Goal: Task Accomplishment & Management: Manage account settings

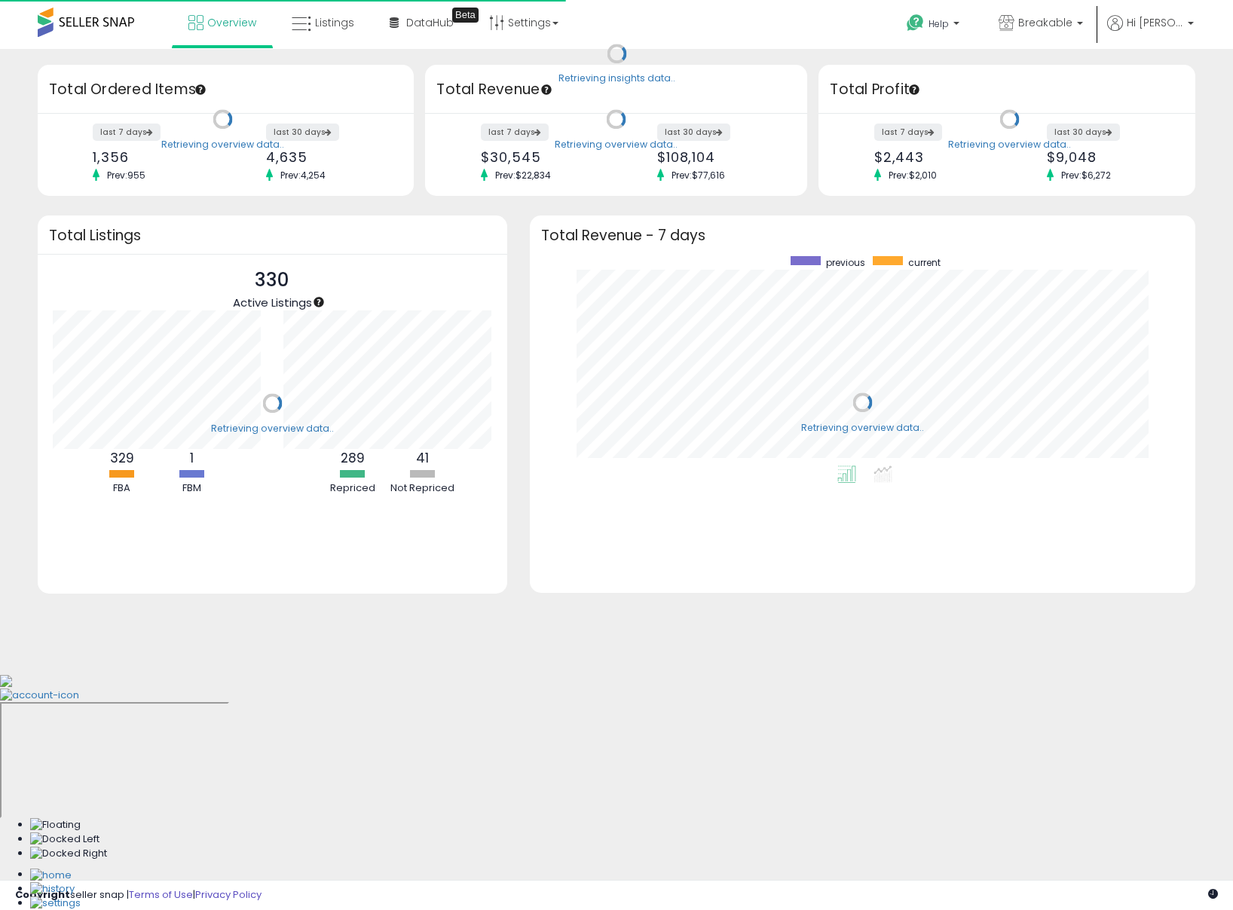
scroll to position [209, 635]
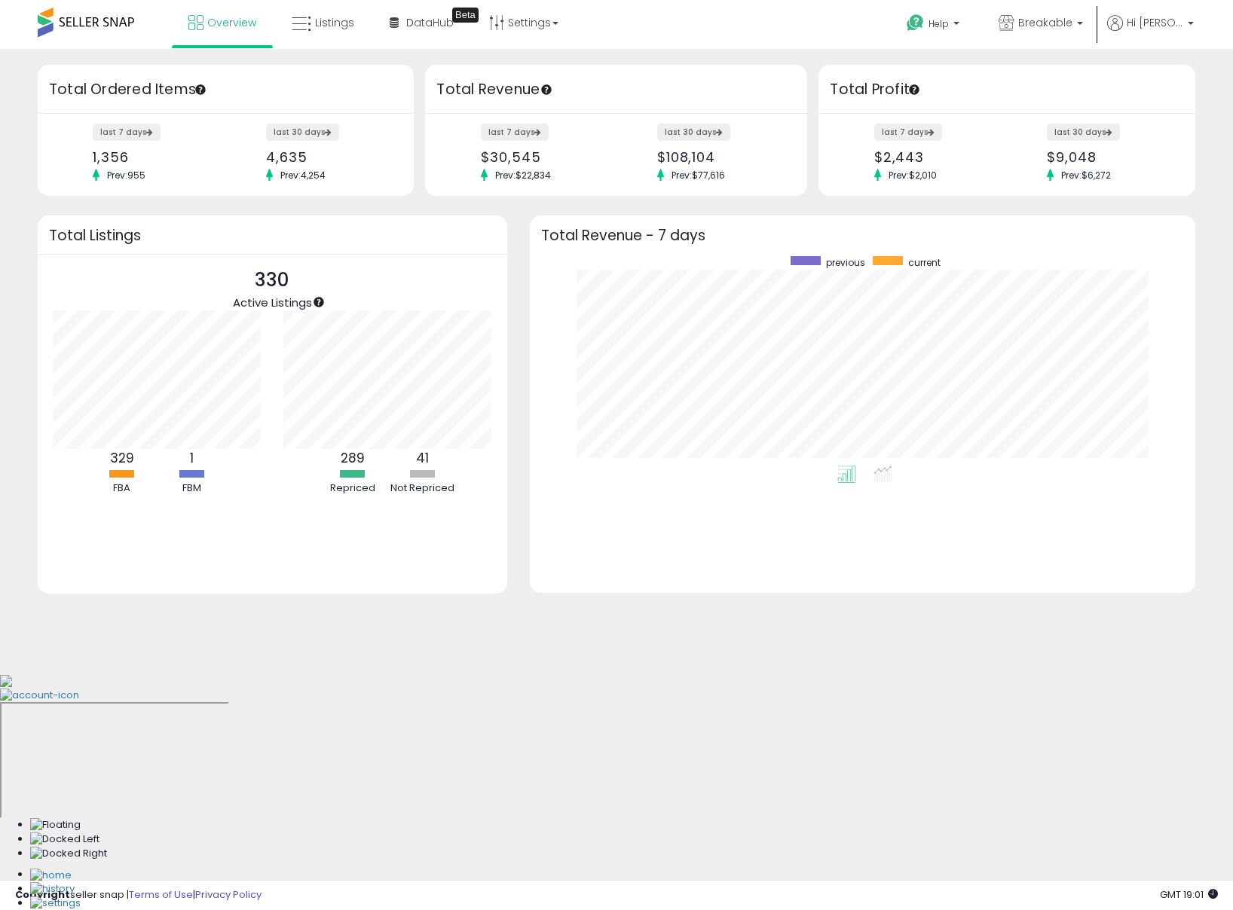
click at [973, 203] on div "Retrieving insights data.. Retrieving overview data.. Total Ordered Items last …" at bounding box center [617, 348] width 1218 height 569
click at [1035, 13] on link "Breakable" at bounding box center [1040, 24] width 107 height 49
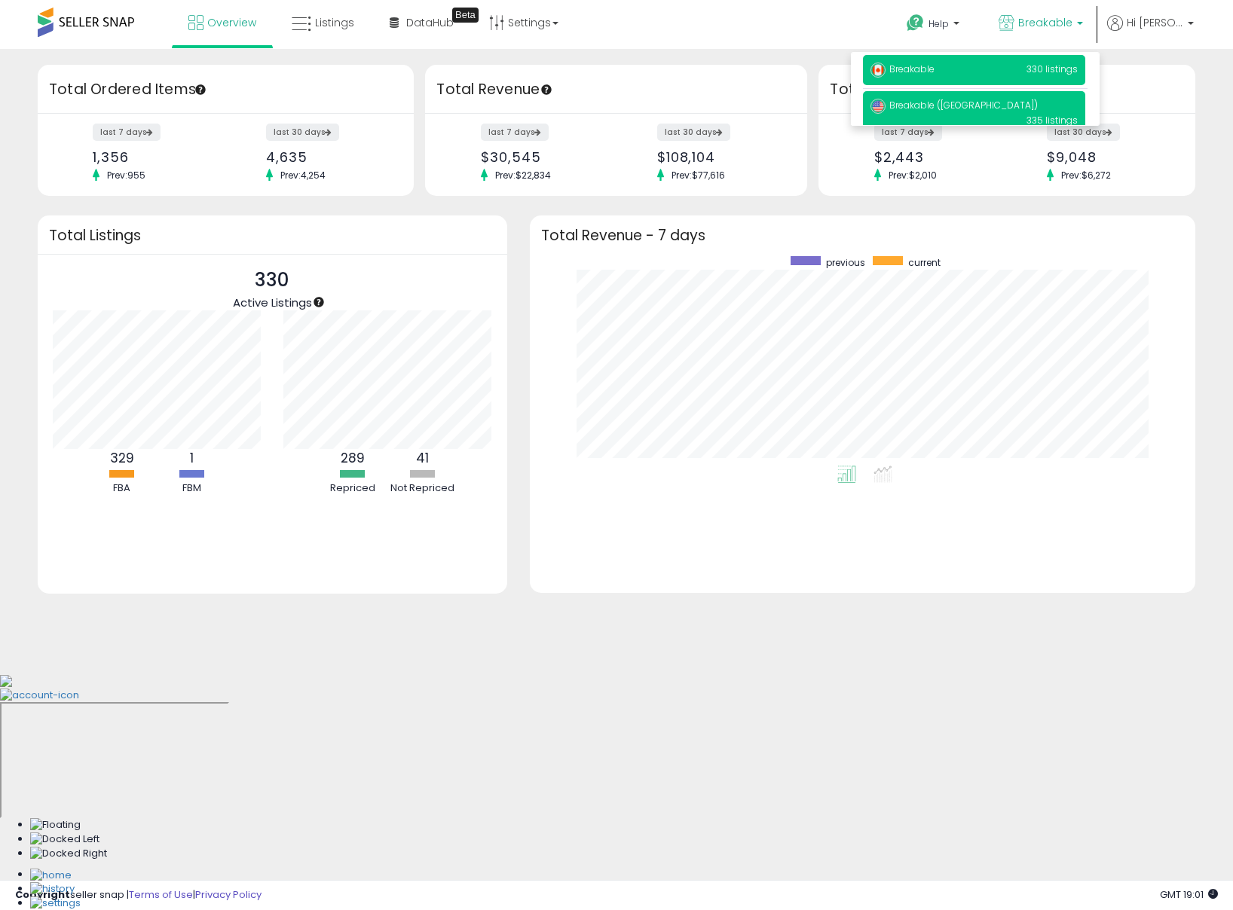
click at [969, 100] on p "Breakable (US) 335 listings" at bounding box center [974, 112] width 222 height 43
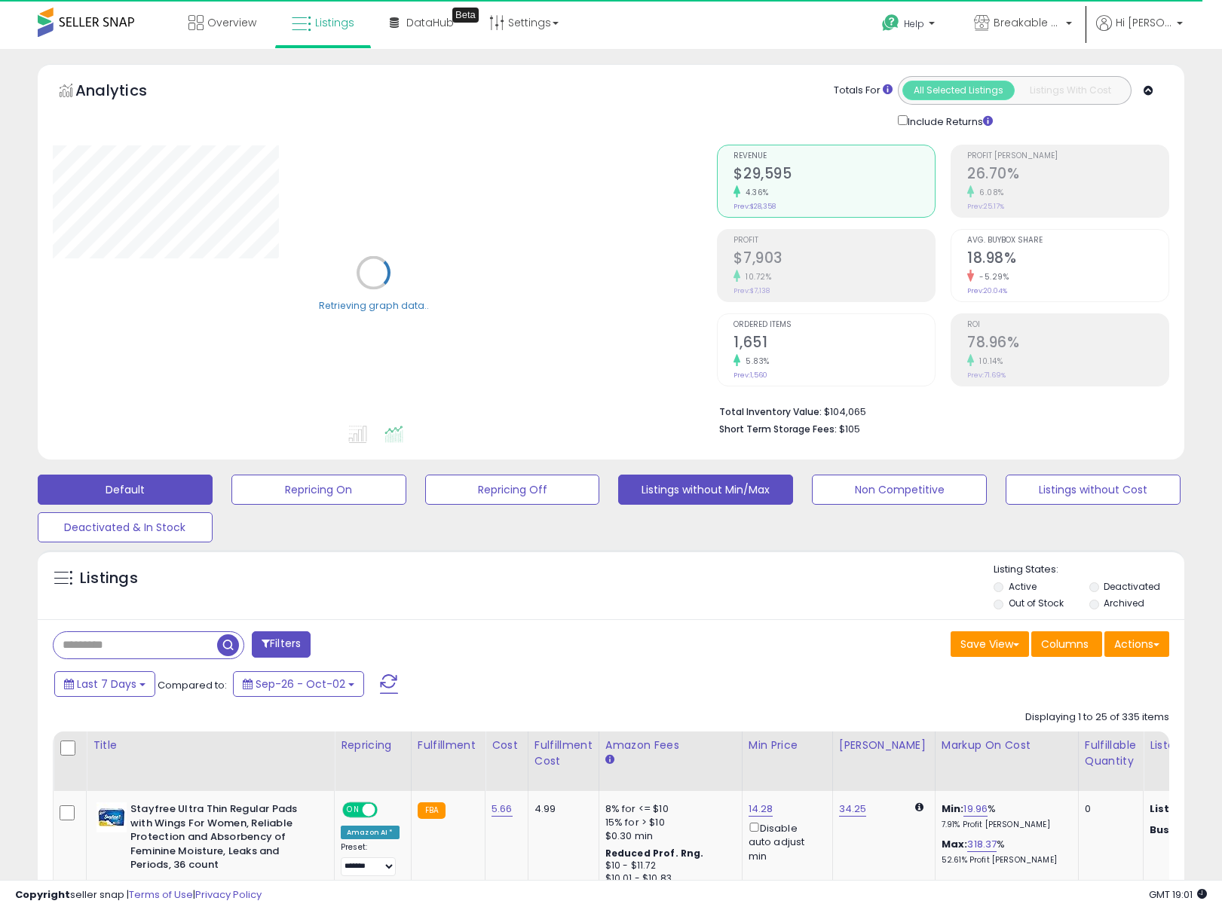
click at [726, 493] on button "Listings without Min/Max" at bounding box center [705, 490] width 175 height 30
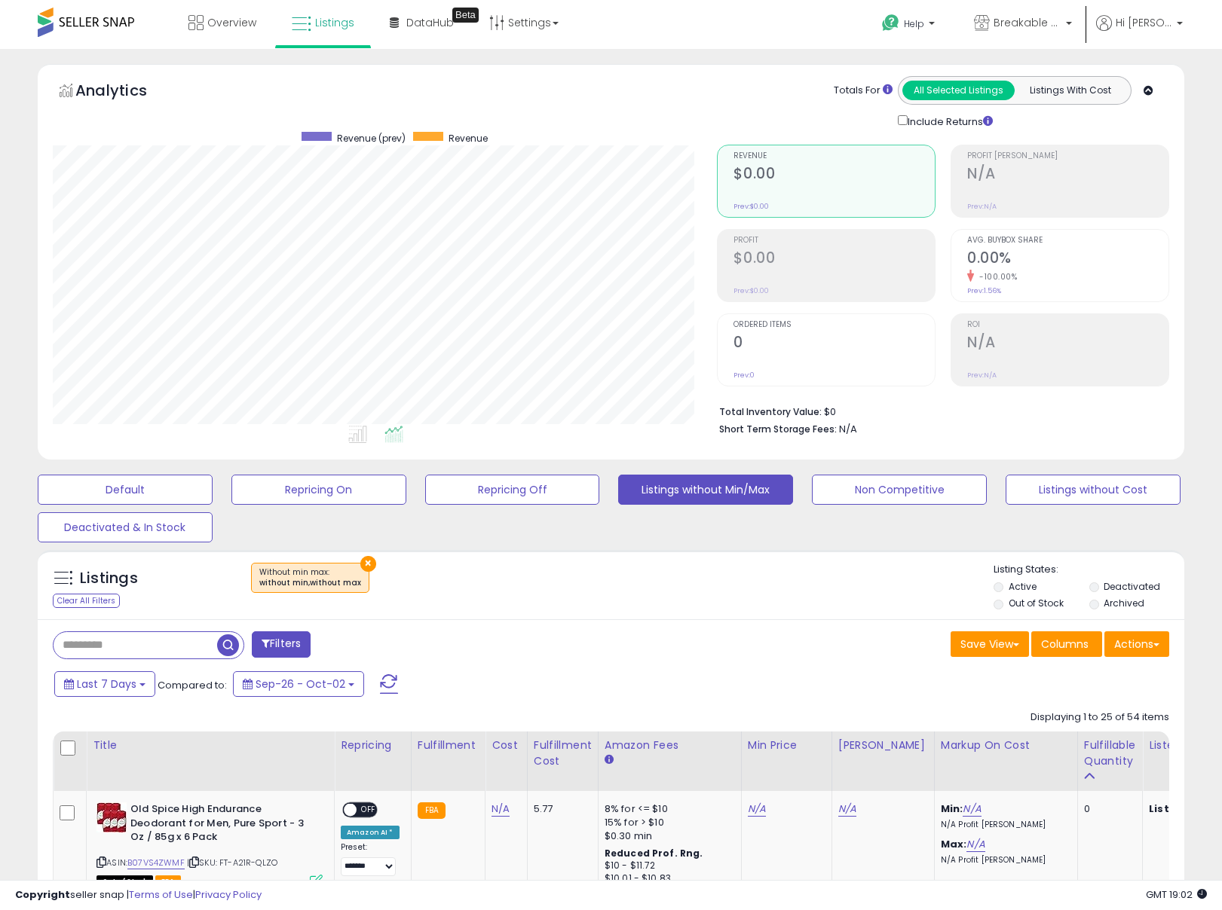
click at [367, 558] on div "Listings Clear All Filters × Without min max : without min,without max Listing …" at bounding box center [611, 584] width 1146 height 69
click at [363, 564] on button "×" at bounding box center [368, 564] width 16 height 16
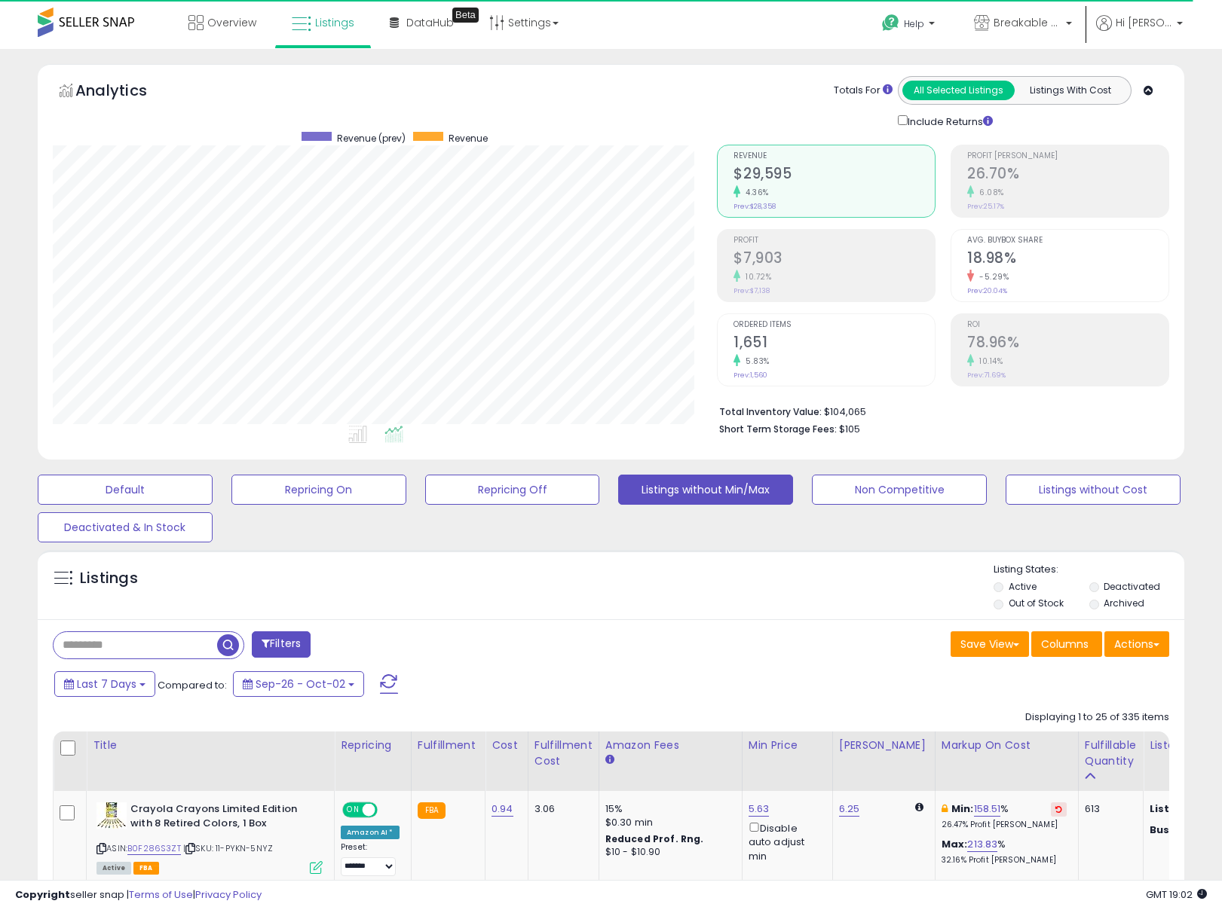
scroll to position [309, 665]
click at [1017, 23] on span "Breakable ([GEOGRAPHIC_DATA])" at bounding box center [1027, 22] width 68 height 15
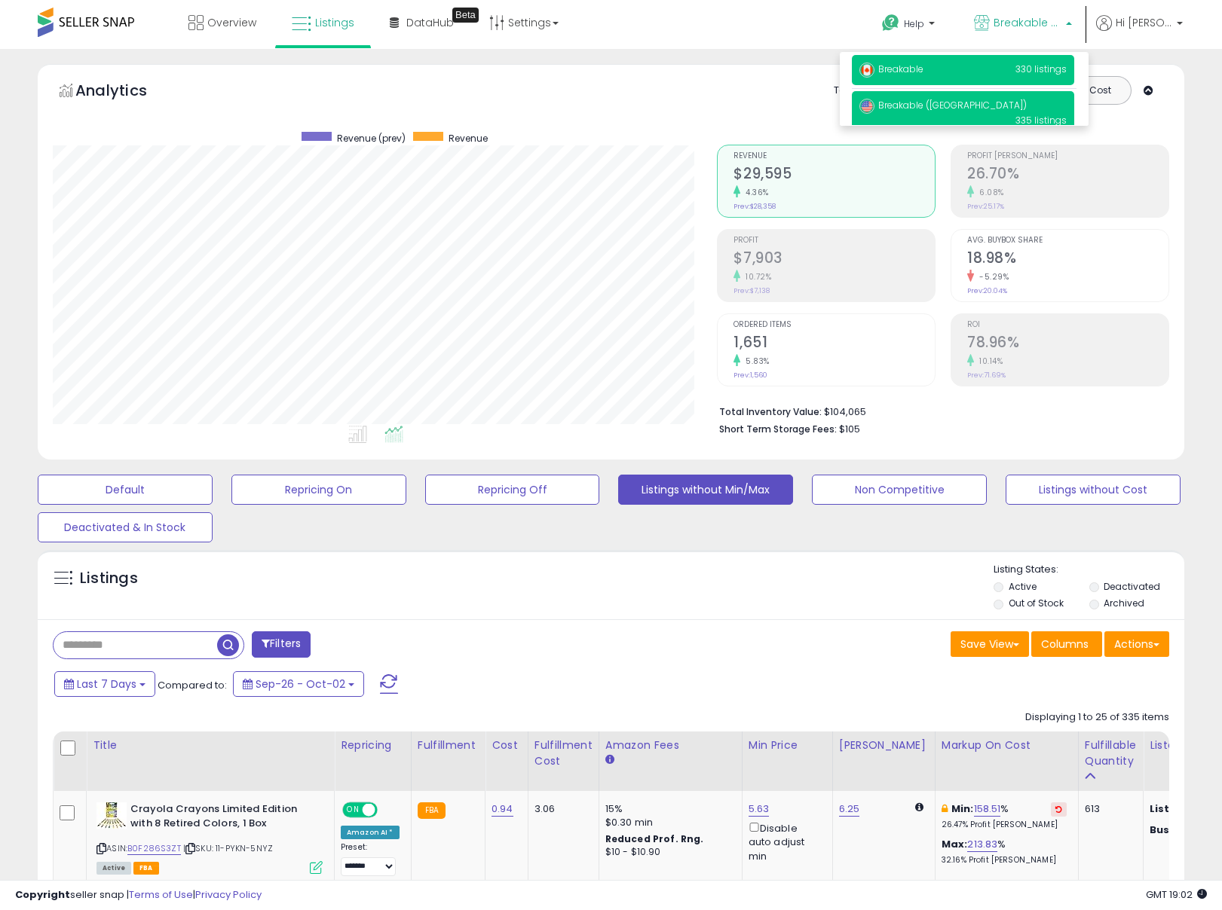
click at [931, 70] on p "Breakable 330 listings" at bounding box center [963, 70] width 222 height 30
click at [904, 65] on span "Breakable" at bounding box center [891, 69] width 64 height 13
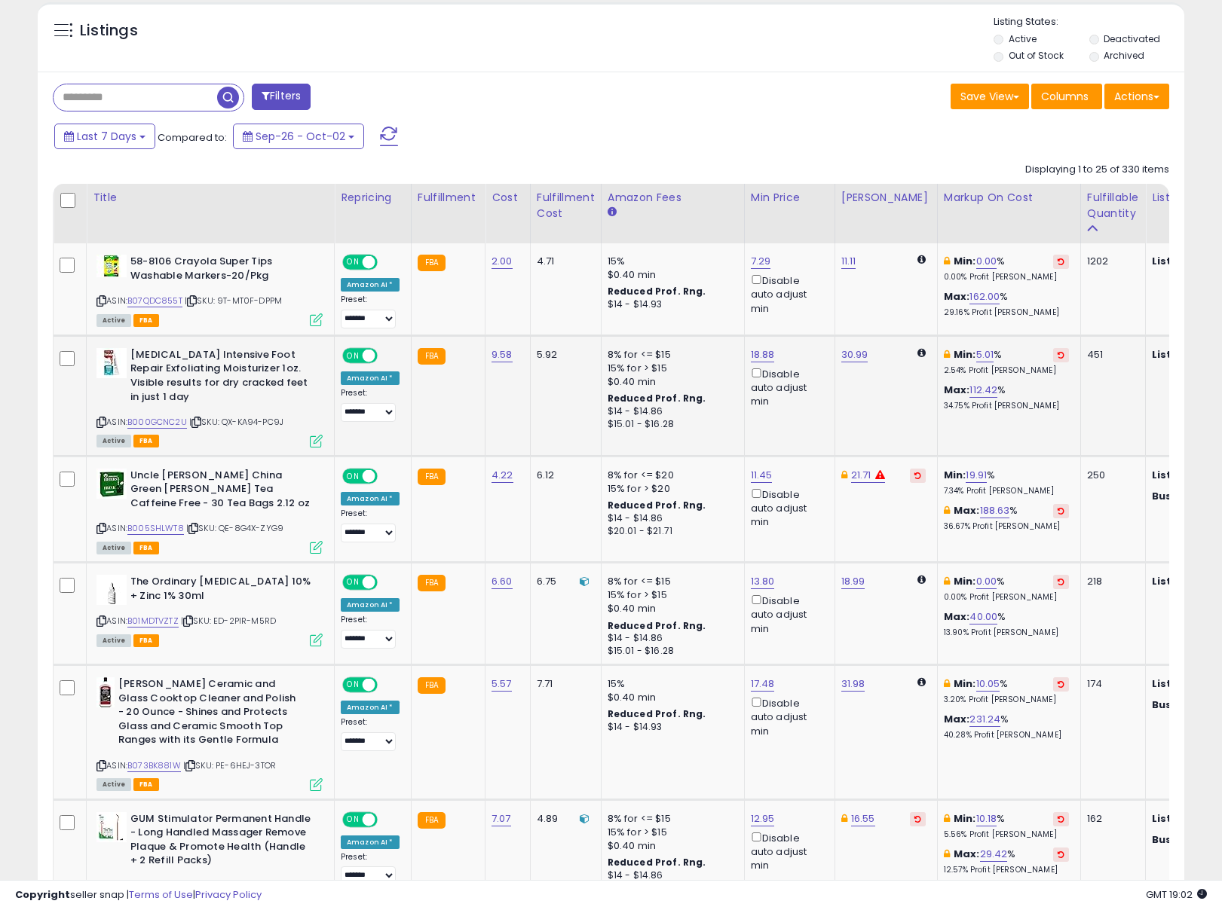
scroll to position [550, 0]
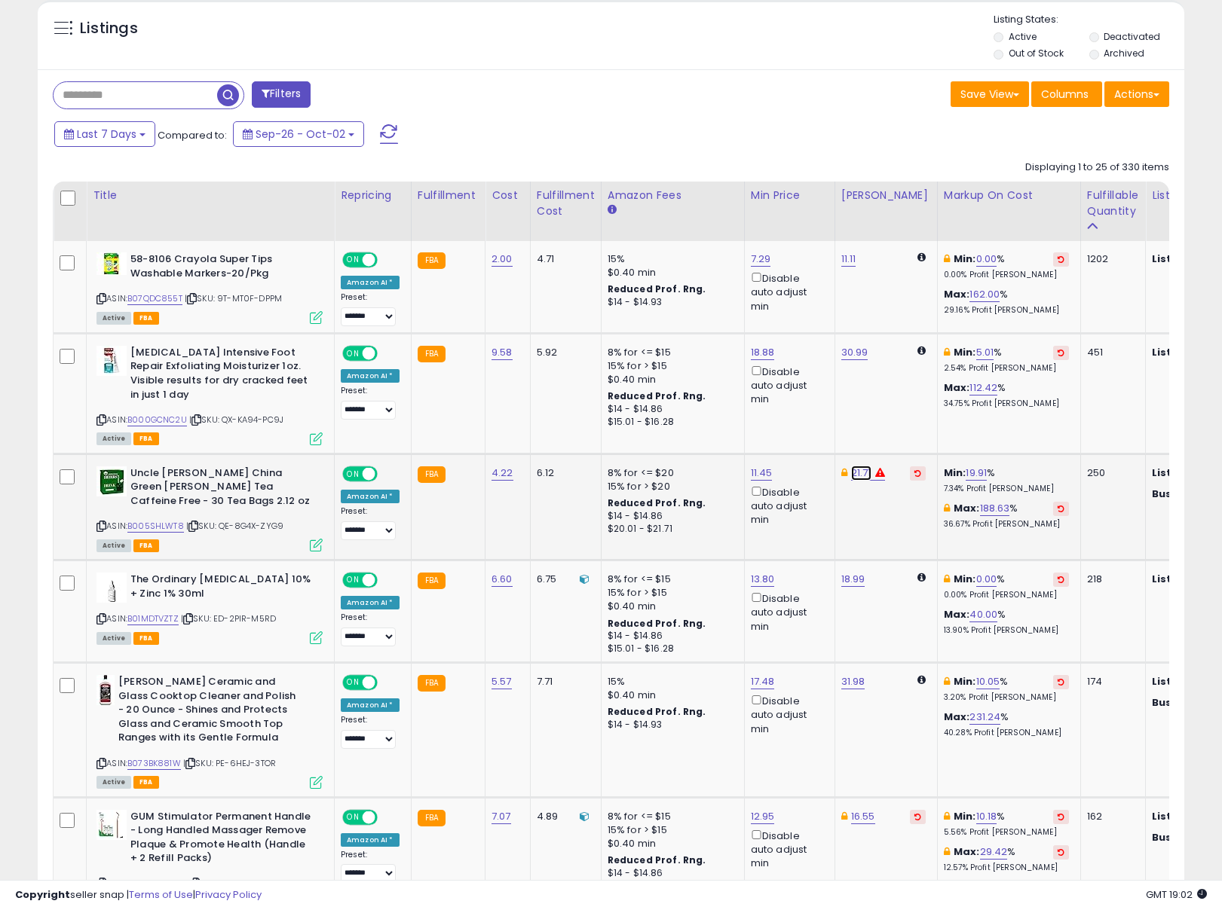
click at [863, 478] on link "21.71" at bounding box center [861, 473] width 20 height 15
drag, startPoint x: 821, startPoint y: 425, endPoint x: 760, endPoint y: 422, distance: 61.1
click at [760, 422] on input "*****" at bounding box center [819, 421] width 134 height 26
type input "*****"
click button "submit" at bounding box center [904, 419] width 26 height 23
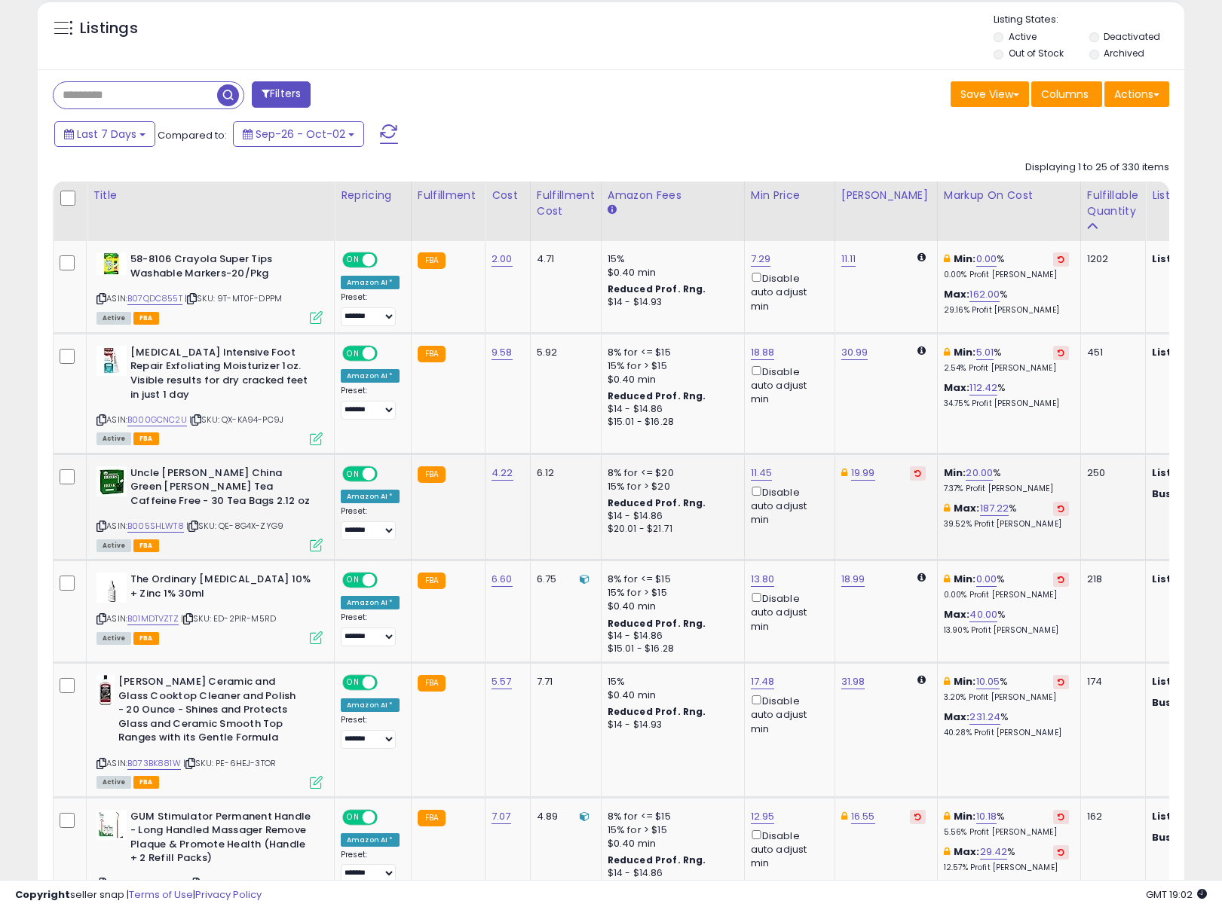
click at [794, 148] on div "Last 7 Days Compared to: Sep-26 - Oct-02" at bounding box center [468, 136] width 837 height 34
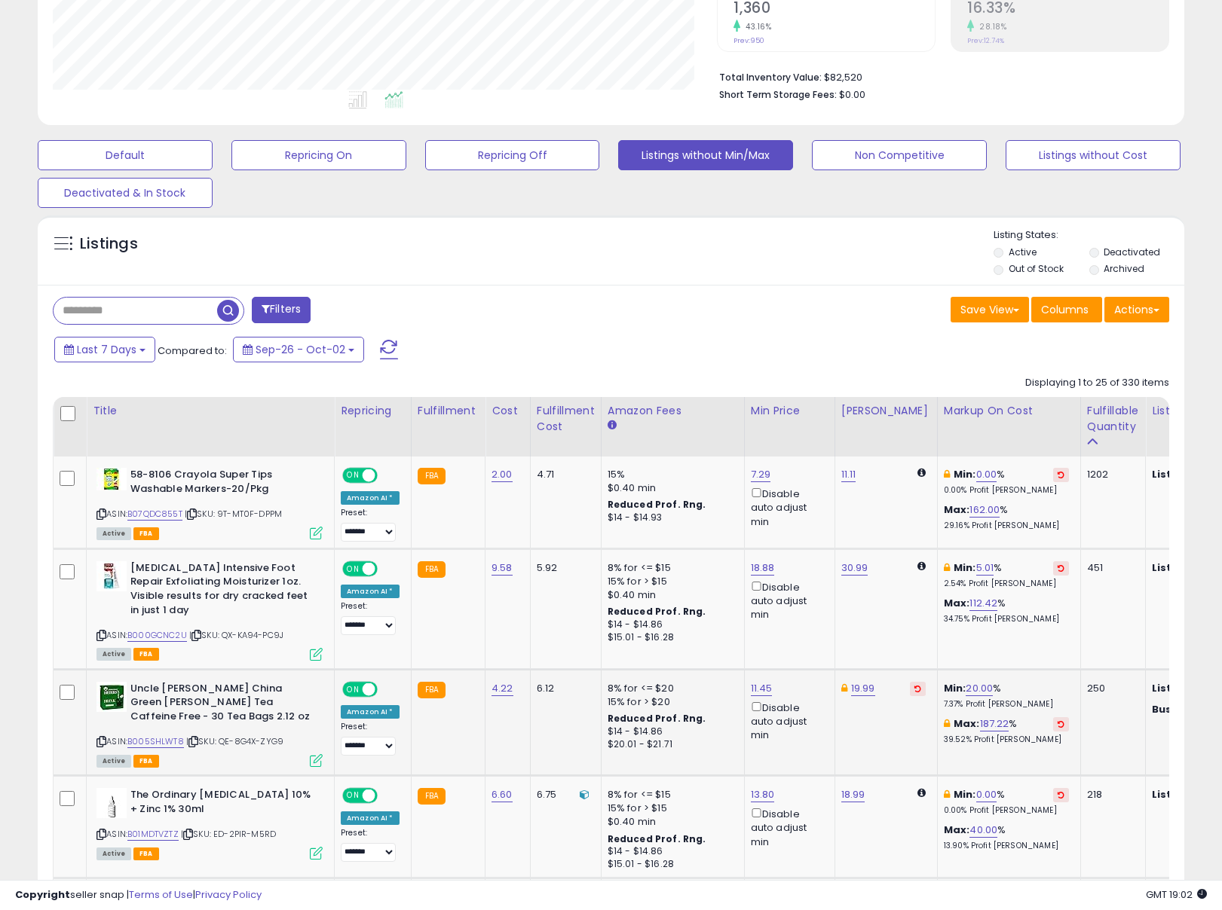
scroll to position [0, 0]
